Goal: Entertainment & Leisure: Consume media (video, audio)

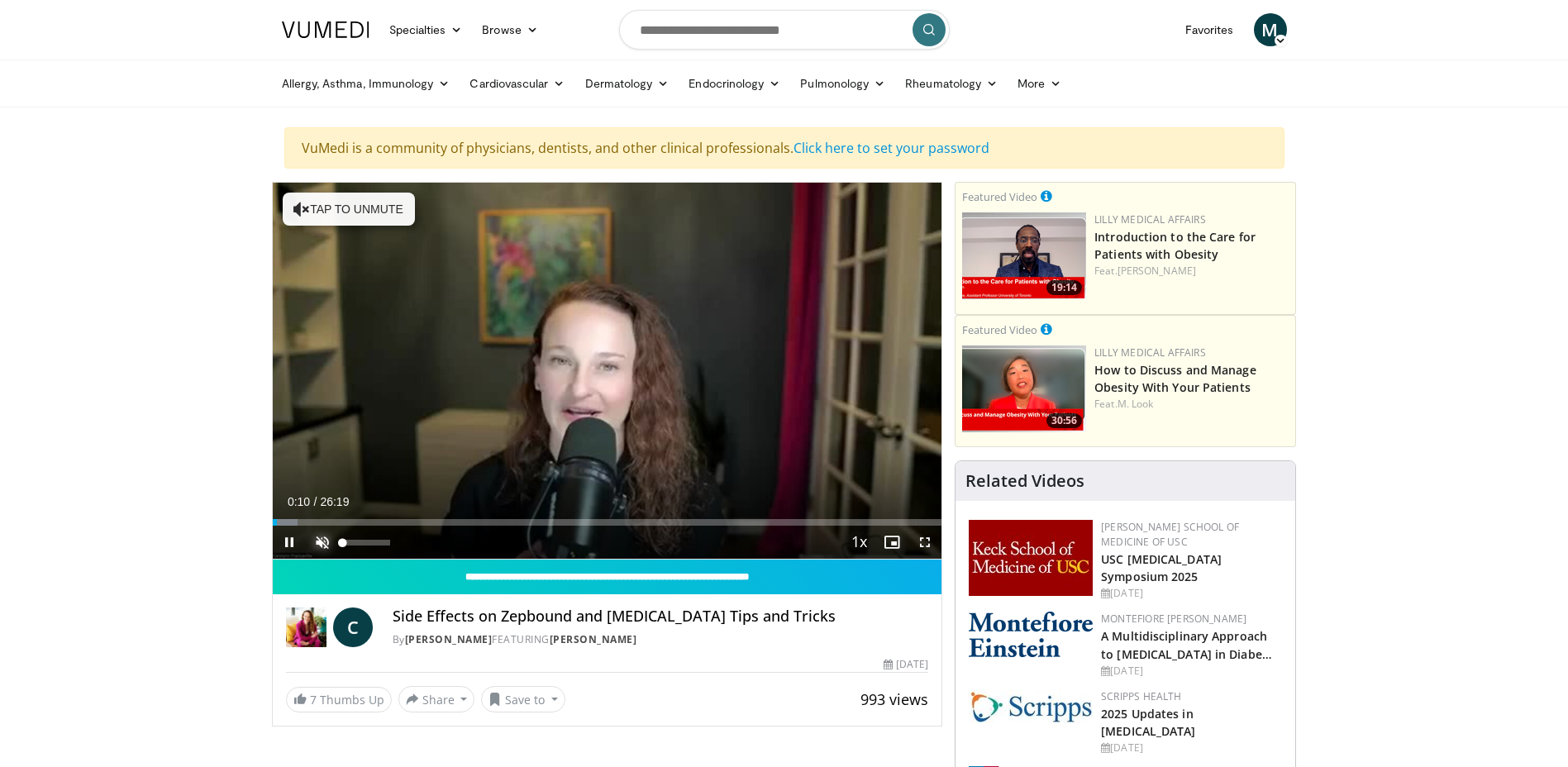
click at [329, 544] on span "Video Player" at bounding box center [322, 542] width 33 height 33
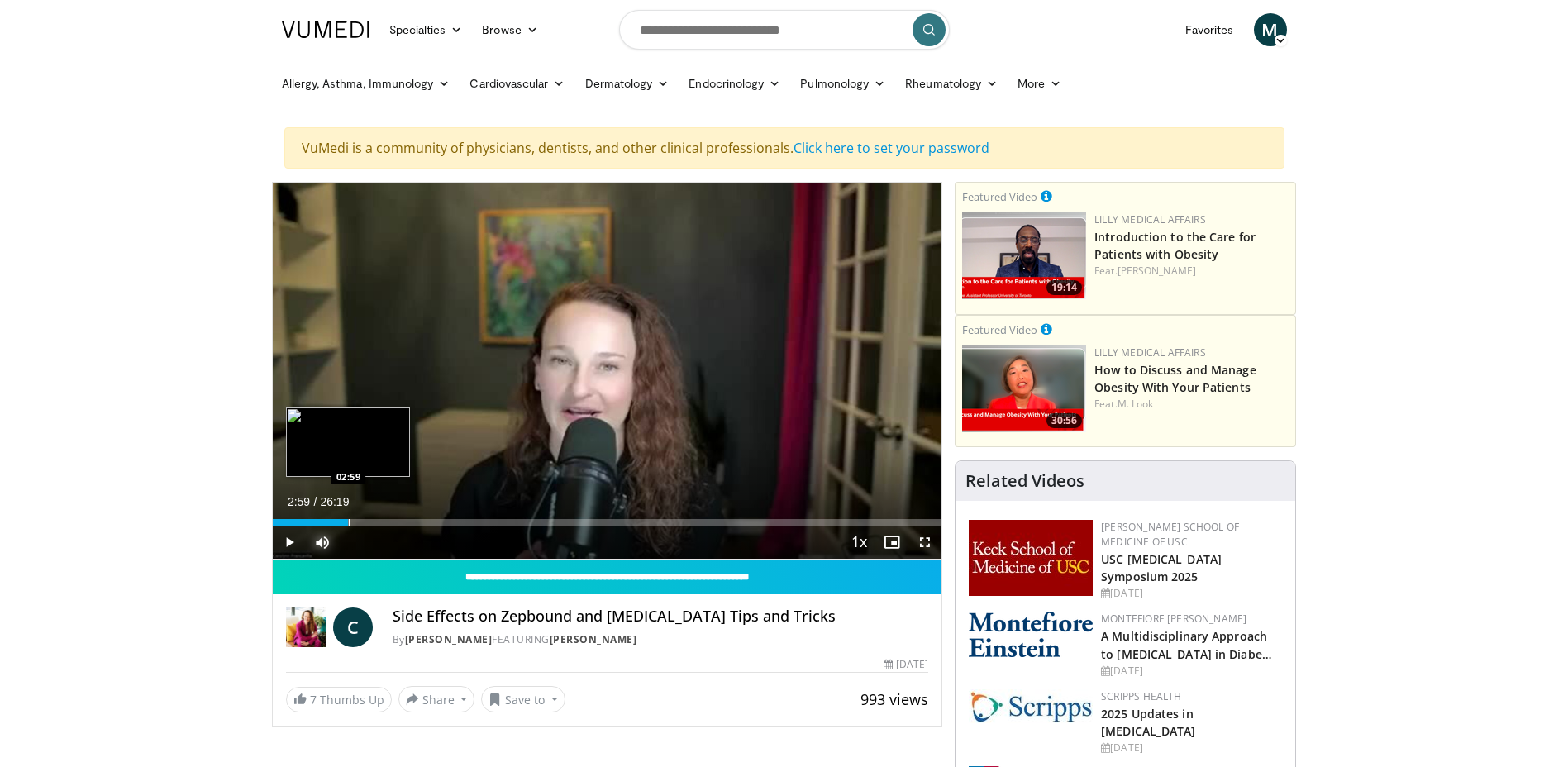
drag, startPoint x: 282, startPoint y: 523, endPoint x: 348, endPoint y: 522, distance: 66.0
click at [349, 522] on div "Progress Bar" at bounding box center [350, 522] width 2 height 7
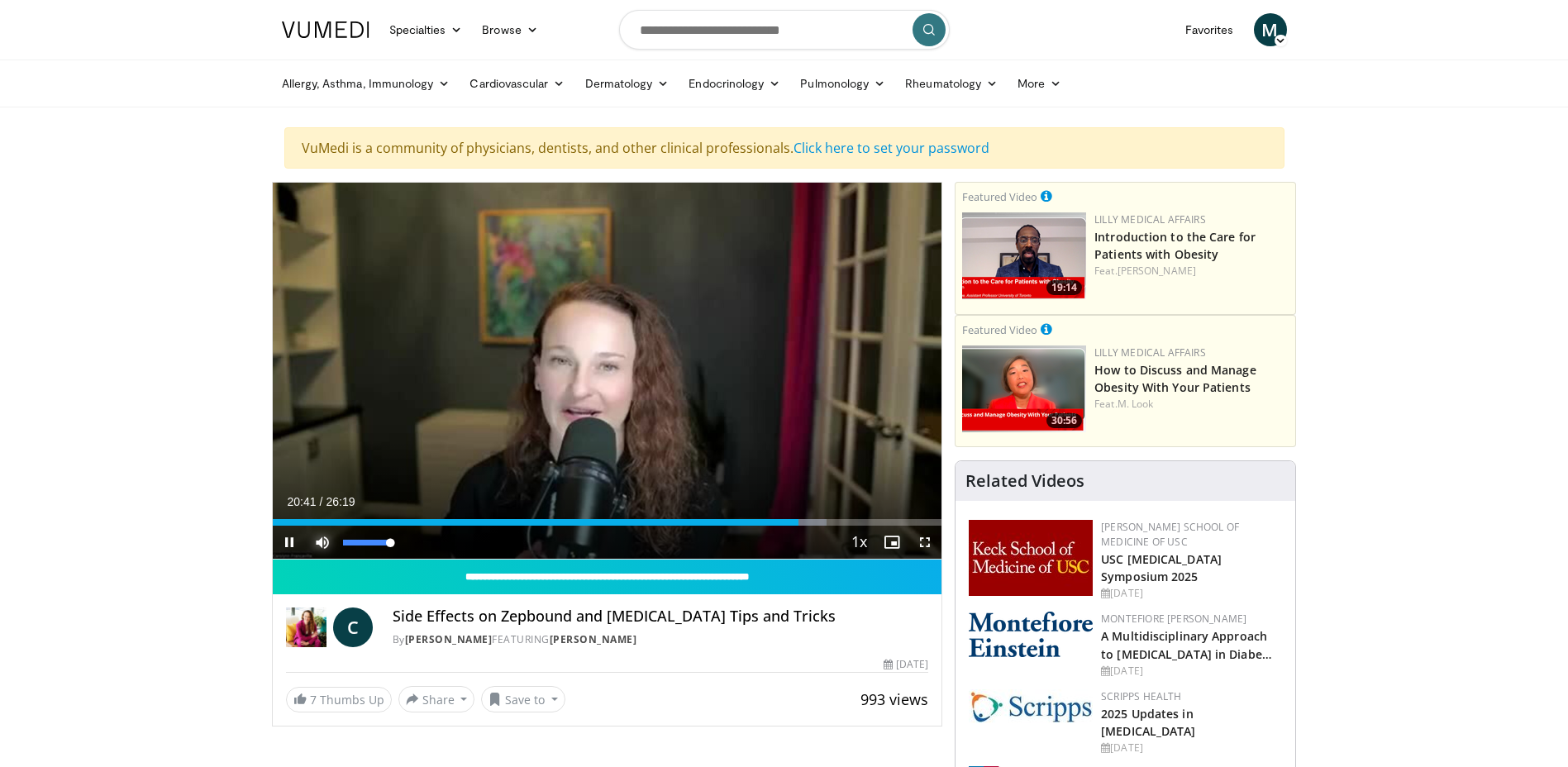
click at [324, 541] on span "Video Player" at bounding box center [322, 542] width 33 height 33
click at [289, 542] on span "Video Player" at bounding box center [289, 542] width 33 height 33
click at [320, 543] on span "Video Player" at bounding box center [322, 542] width 33 height 33
click at [289, 543] on span "Video Player" at bounding box center [289, 542] width 33 height 33
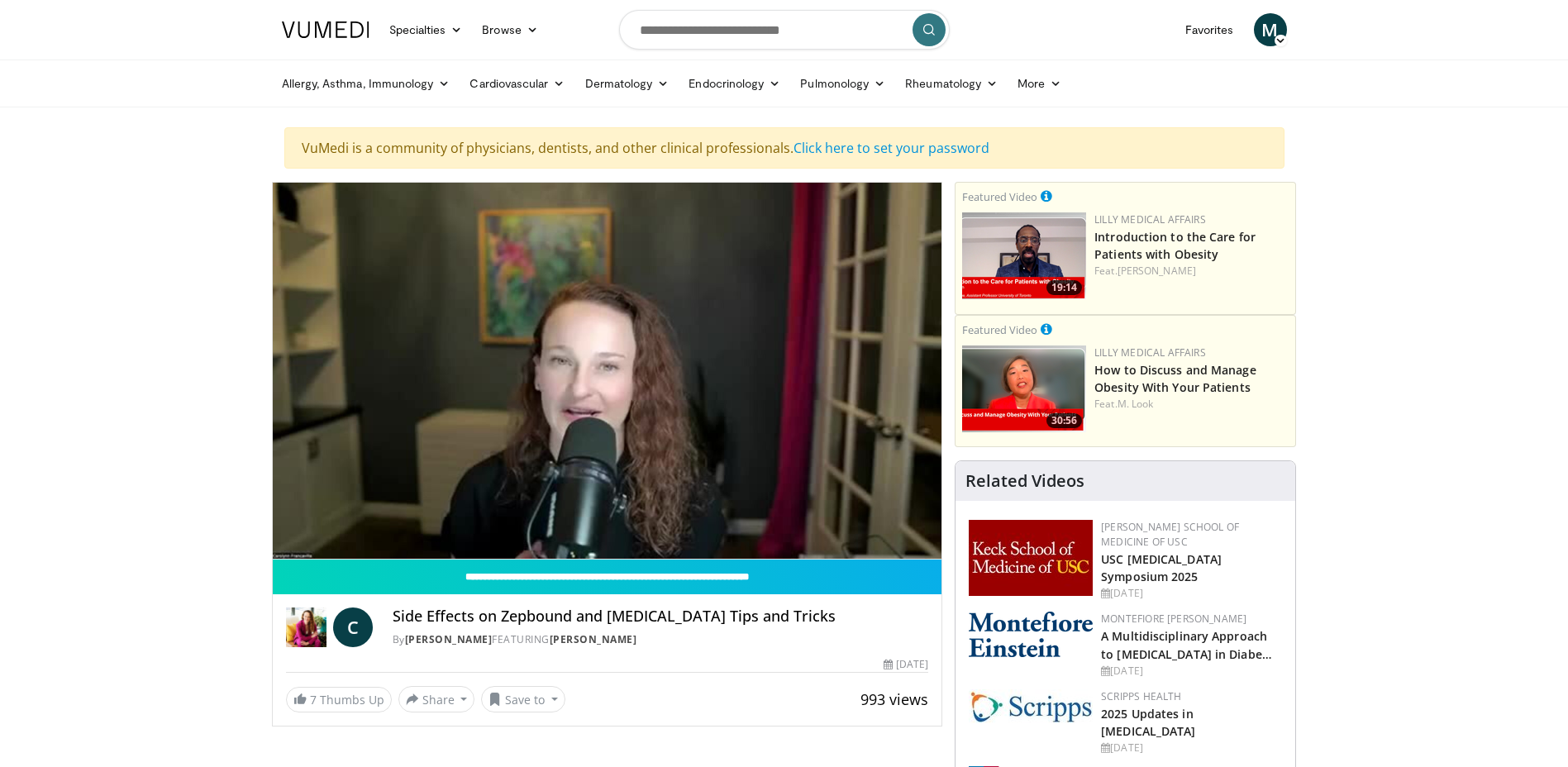
click at [834, 437] on div "10 seconds Tap to unmute" at bounding box center [607, 370] width 670 height 376
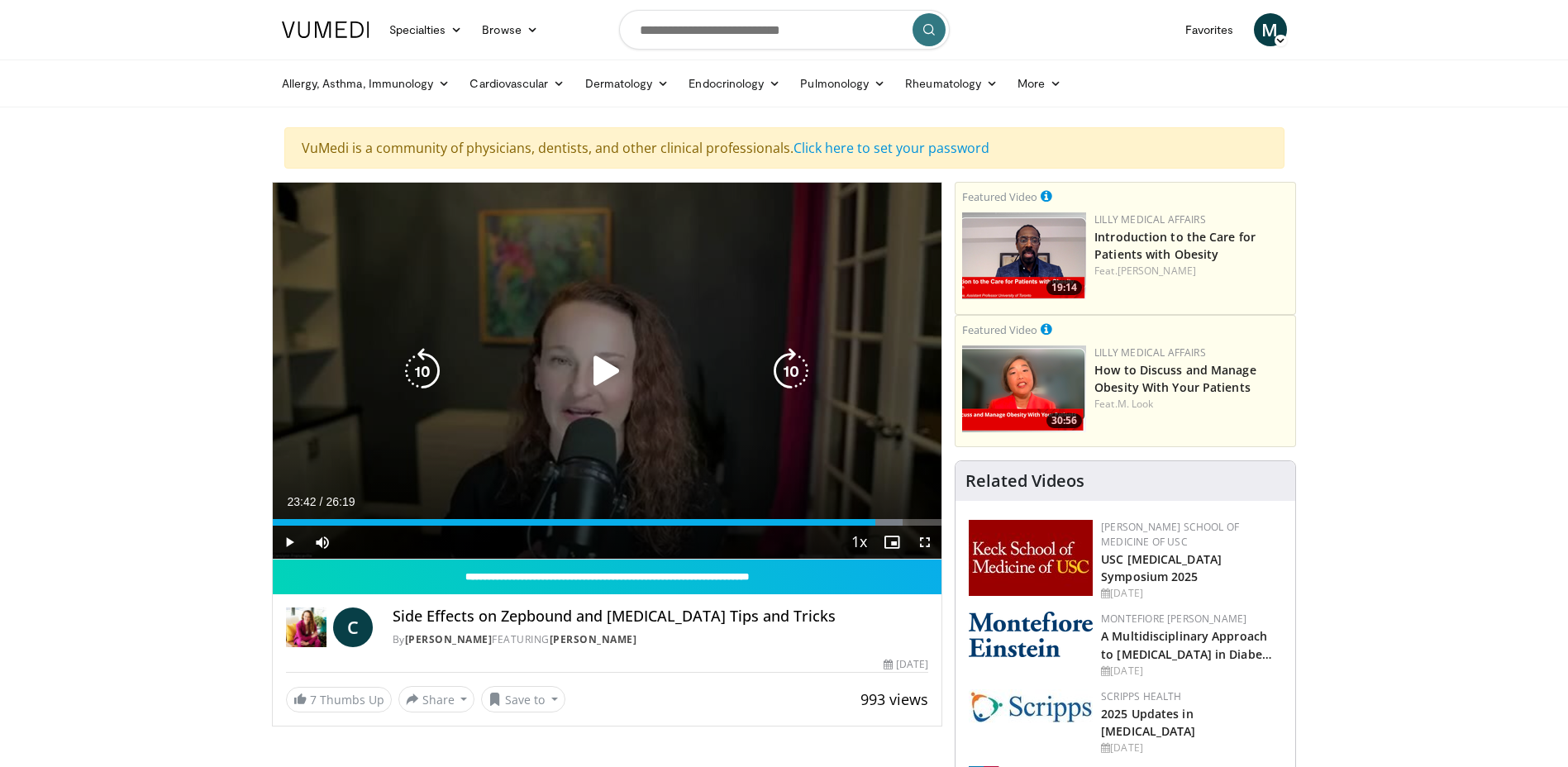
click at [602, 366] on icon "Video Player" at bounding box center [606, 370] width 46 height 46
